Goal: Obtain resource: Obtain resource

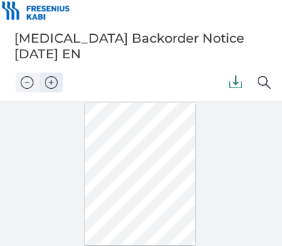
click at [50, 80] on img "Zoom in" at bounding box center [51, 82] width 13 height 13
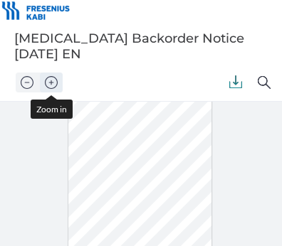
click at [50, 80] on img "Zoom in" at bounding box center [51, 82] width 13 height 13
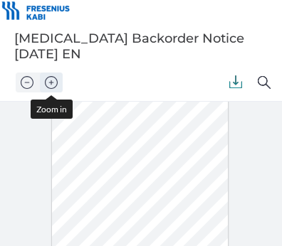
click at [50, 80] on img "Zoom in" at bounding box center [51, 82] width 13 height 13
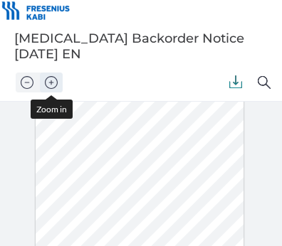
click at [50, 80] on img "Zoom in" at bounding box center [51, 82] width 13 height 13
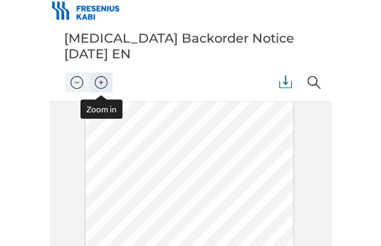
scroll to position [63, 0]
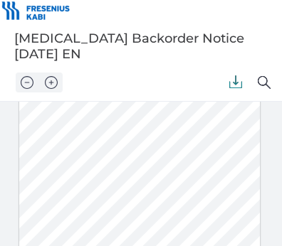
drag, startPoint x: 90, startPoint y: 181, endPoint x: 76, endPoint y: 181, distance: 14.2
click at [76, 181] on div at bounding box center [139, 197] width 241 height 313
click at [112, 231] on div at bounding box center [139, 197] width 241 height 313
